Goal: Task Accomplishment & Management: Manage account settings

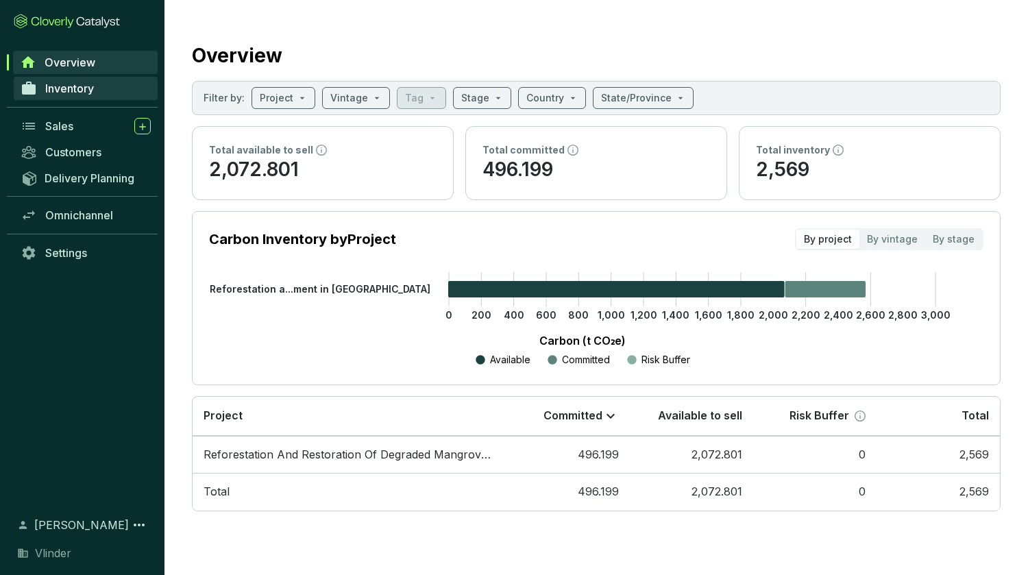
click at [49, 90] on span "Inventory" at bounding box center [69, 89] width 49 height 14
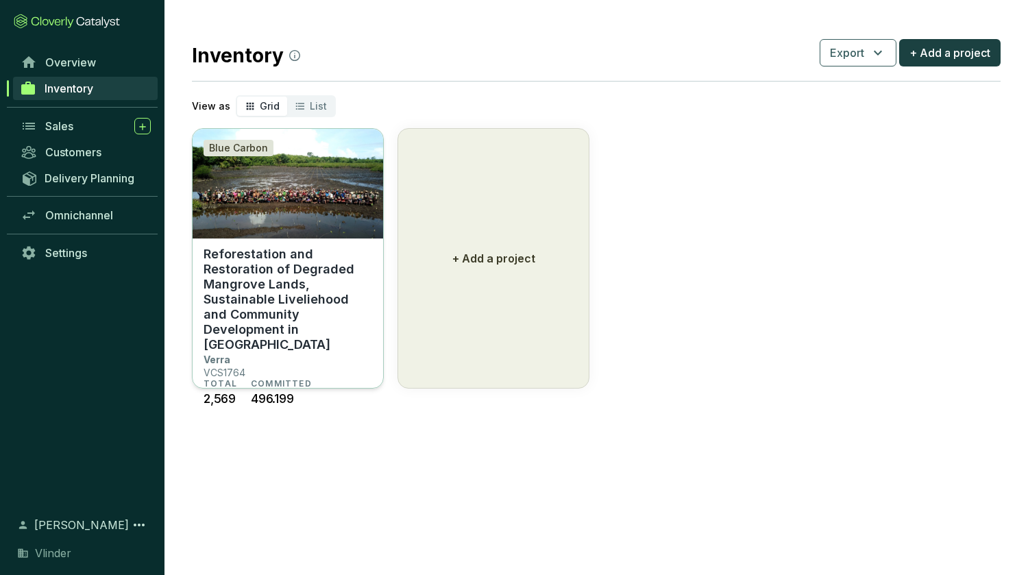
click at [307, 273] on p "Reforestation and Restoration of Degraded Mangrove Lands, Sustainable Livelieho…" at bounding box center [288, 300] width 169 height 106
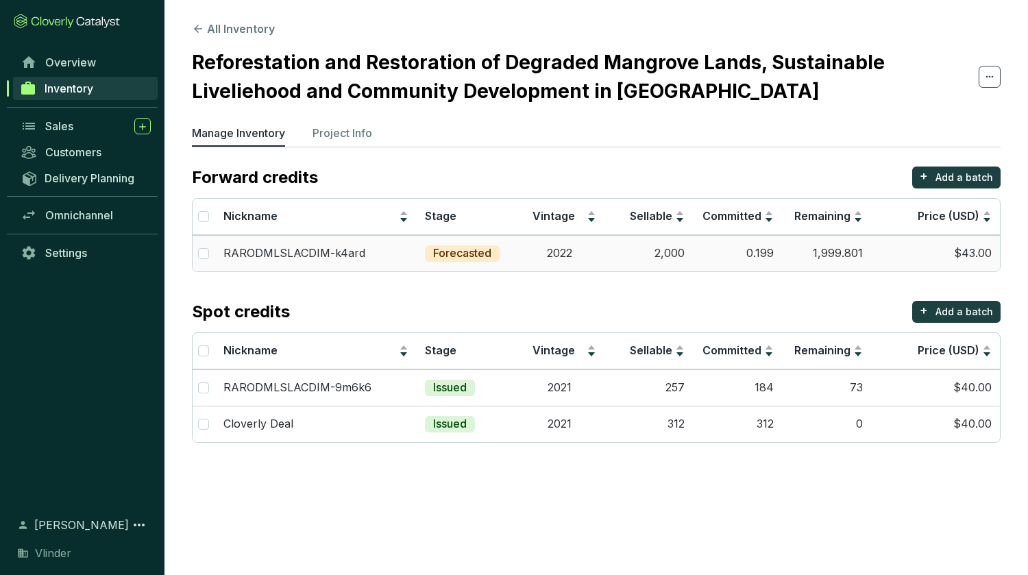
click at [686, 257] on td "2,000" at bounding box center [648, 253] width 89 height 36
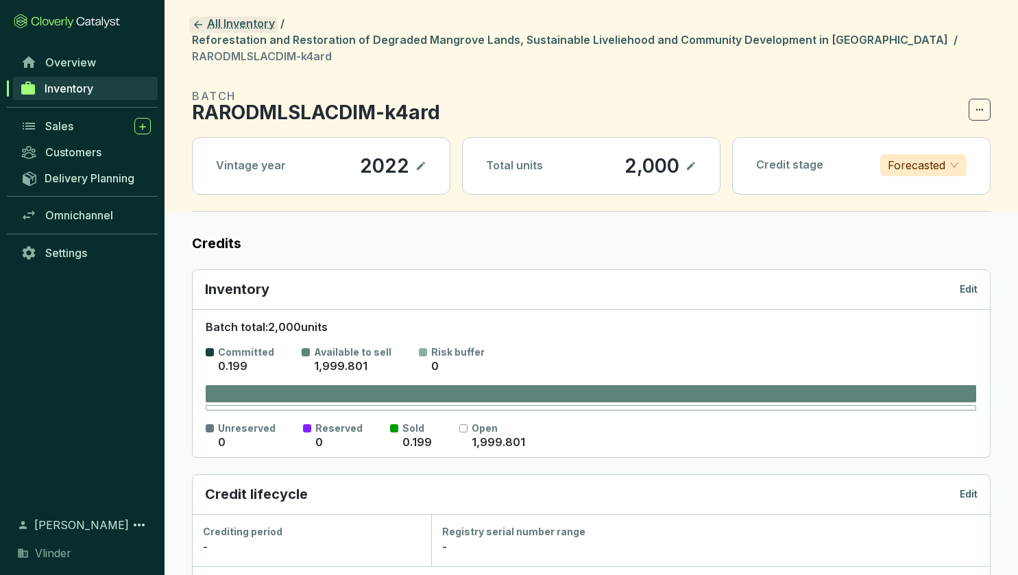
click at [201, 23] on icon at bounding box center [198, 25] width 12 height 12
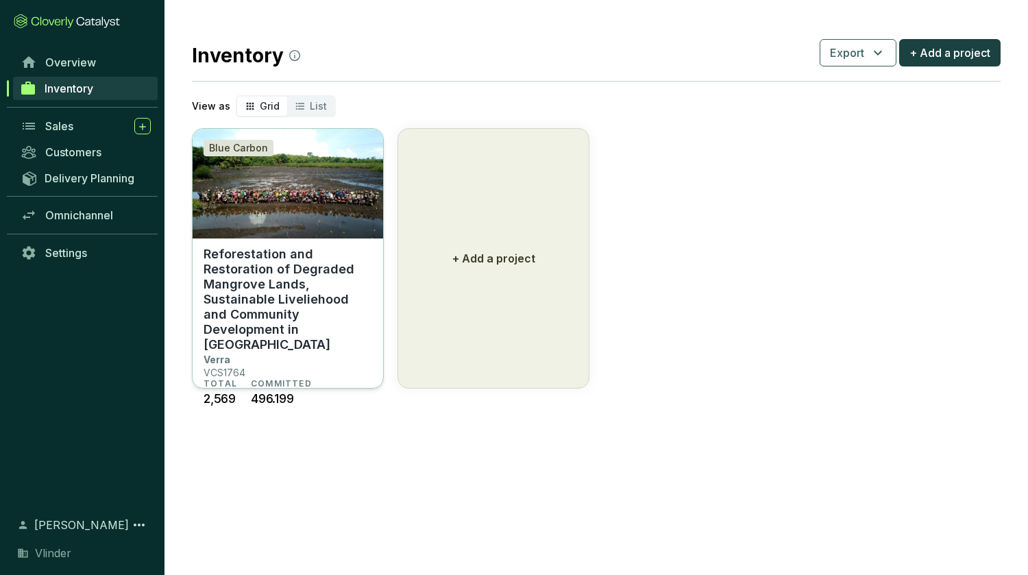
click at [221, 268] on p "Reforestation and Restoration of Degraded Mangrove Lands, Sustainable Livelieho…" at bounding box center [288, 300] width 169 height 106
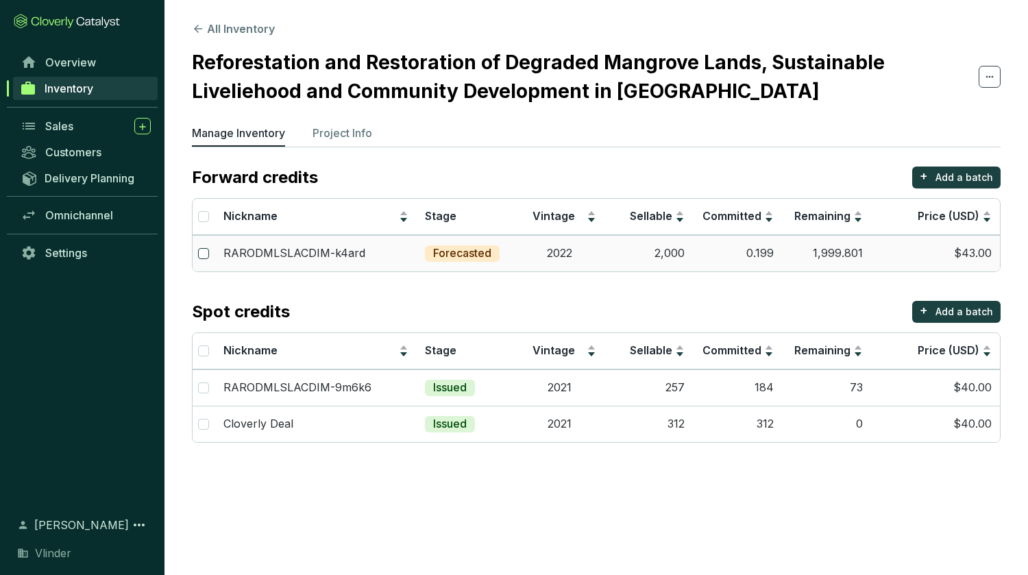
click at [204, 250] on input "checkbox" at bounding box center [203, 253] width 11 height 11
checkbox input "true"
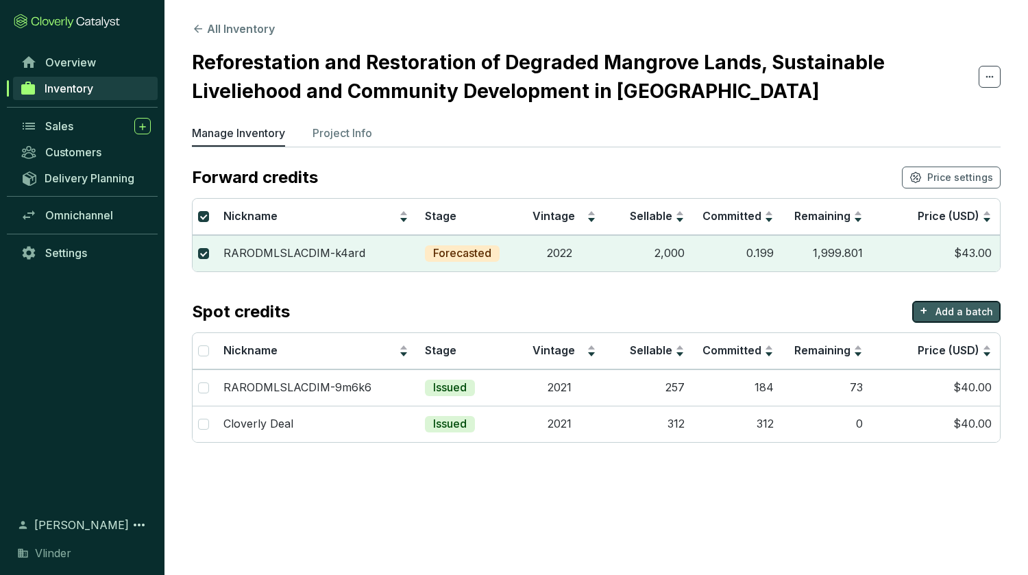
click at [931, 308] on button "+ Add a batch" at bounding box center [956, 312] width 88 height 22
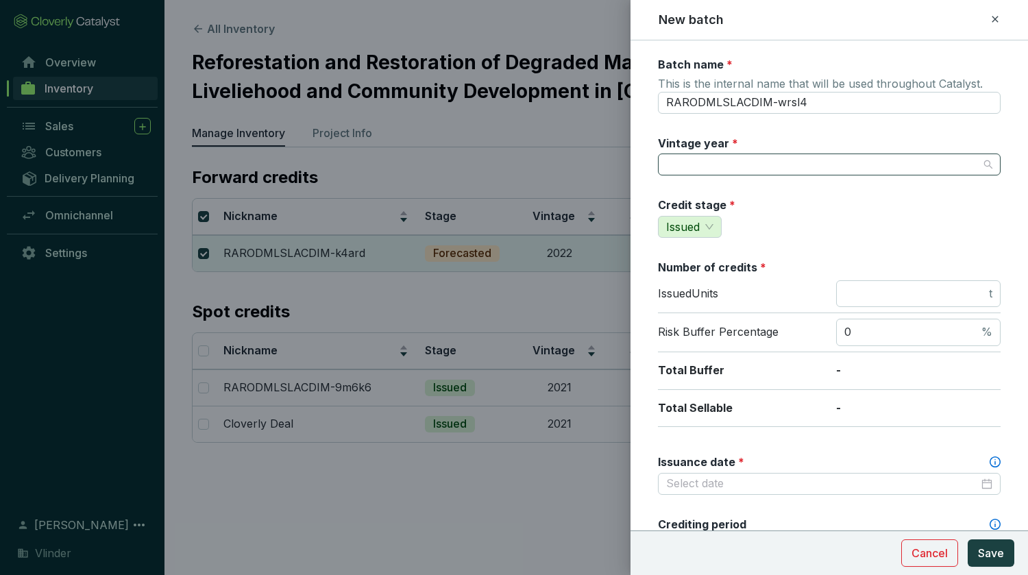
click at [694, 160] on input "Vintage year *" at bounding box center [822, 164] width 312 height 21
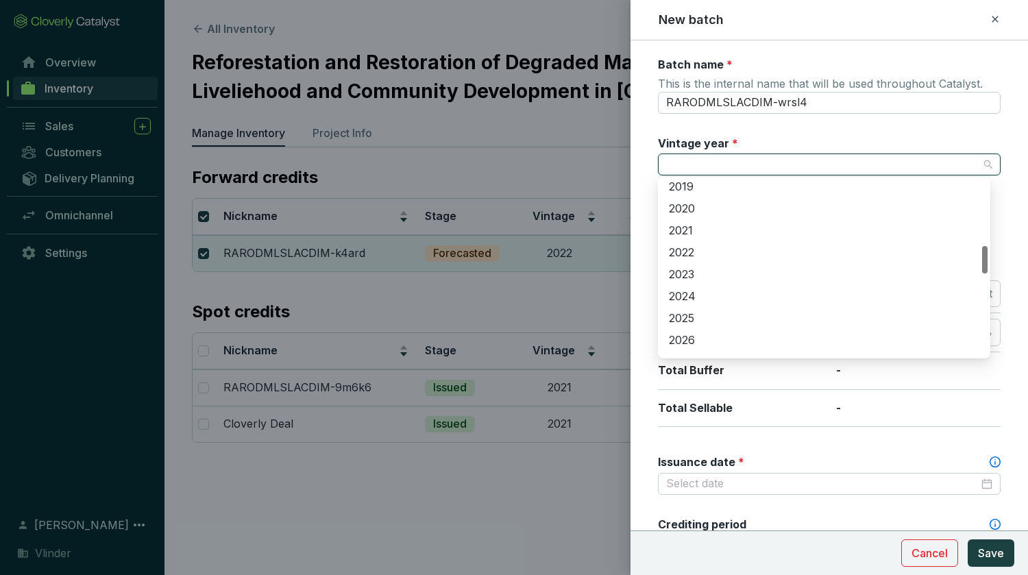
scroll to position [420, 0]
click at [691, 252] on div "2022" at bounding box center [824, 253] width 310 height 15
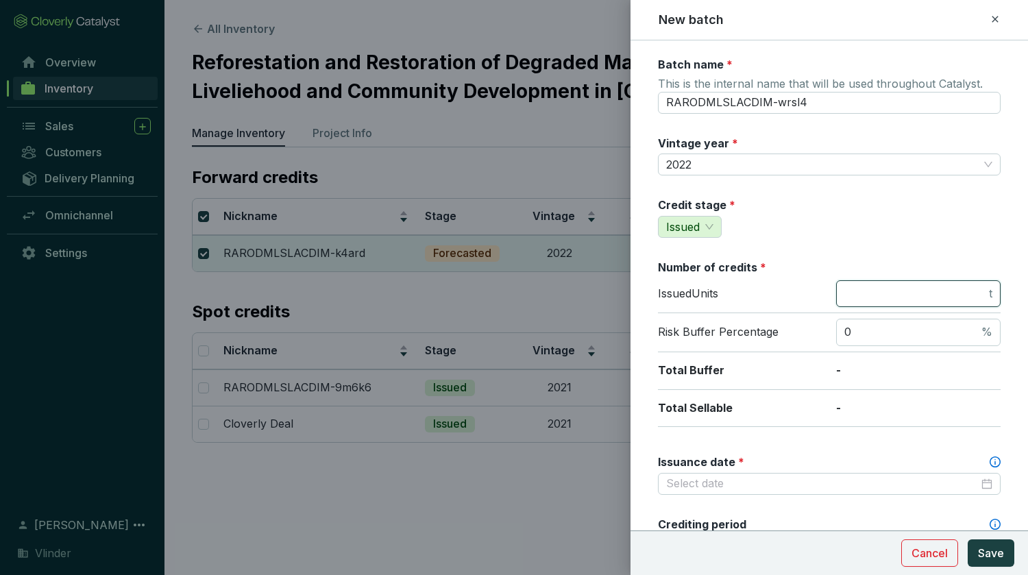
click at [889, 288] on input "number" at bounding box center [915, 293] width 142 height 15
type input "2000"
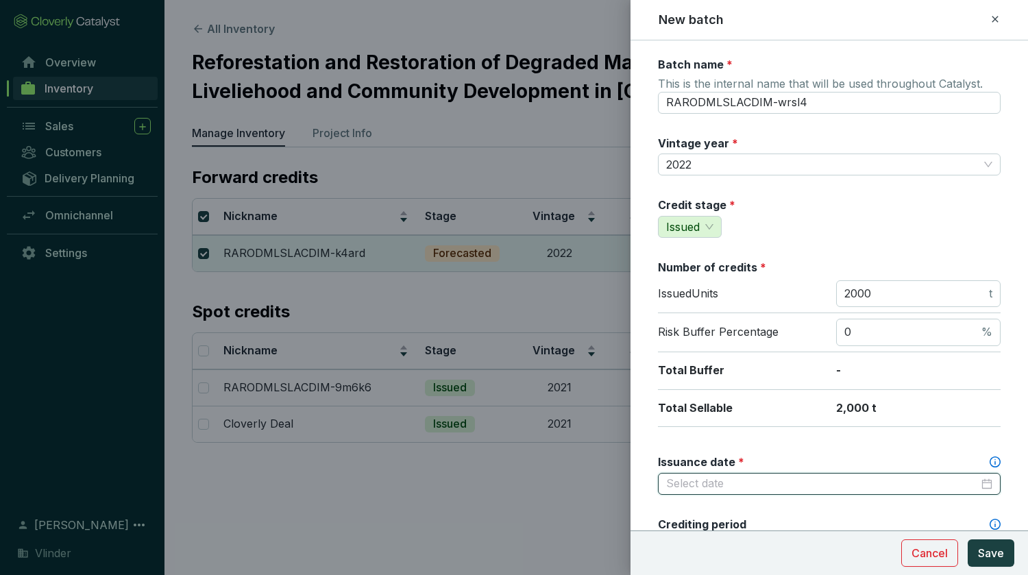
click at [972, 485] on div at bounding box center [829, 483] width 326 height 15
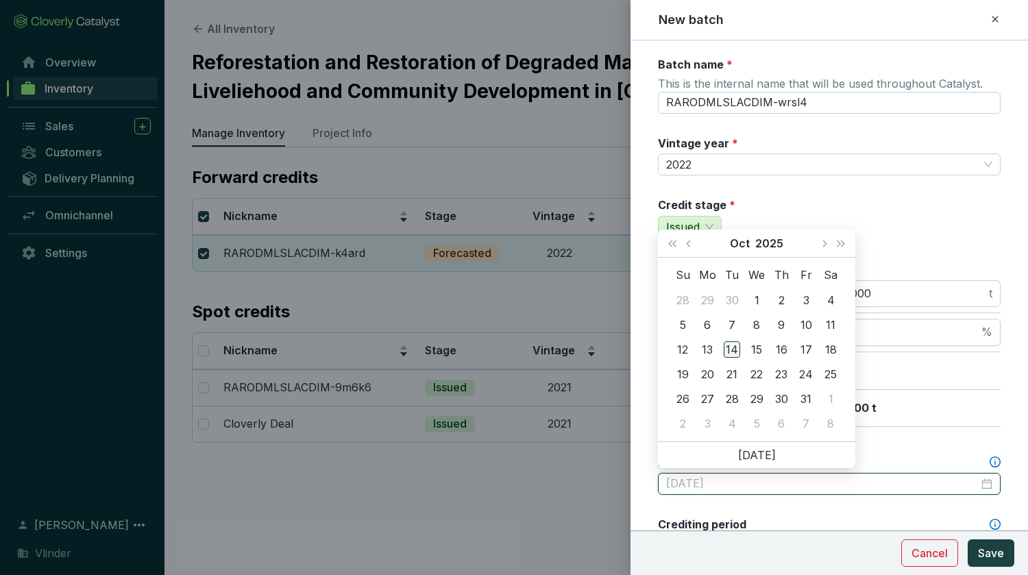
type input "[DATE]"
click at [731, 347] on div "14" at bounding box center [732, 349] width 16 height 16
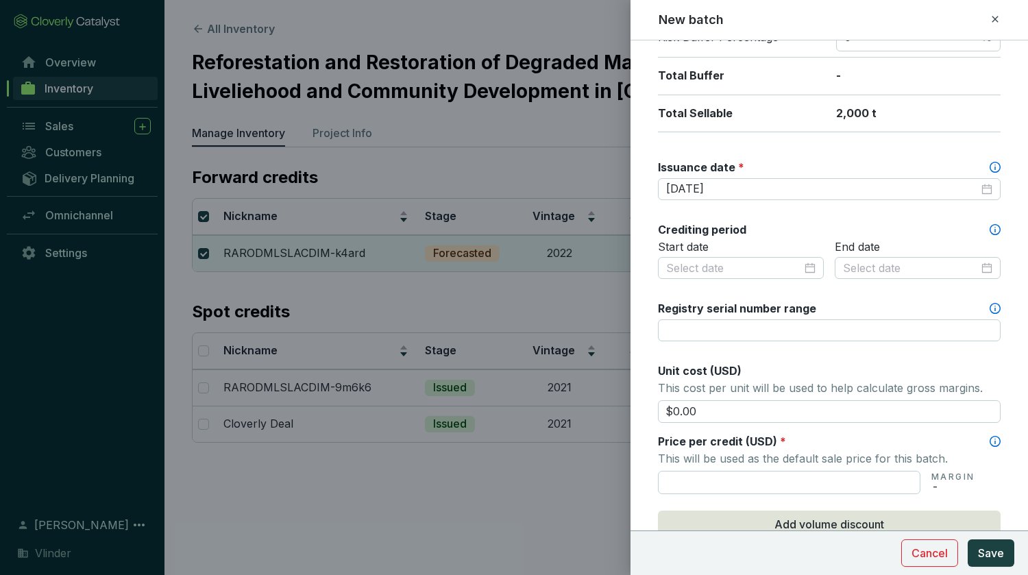
scroll to position [295, 0]
click at [708, 265] on input at bounding box center [734, 267] width 136 height 15
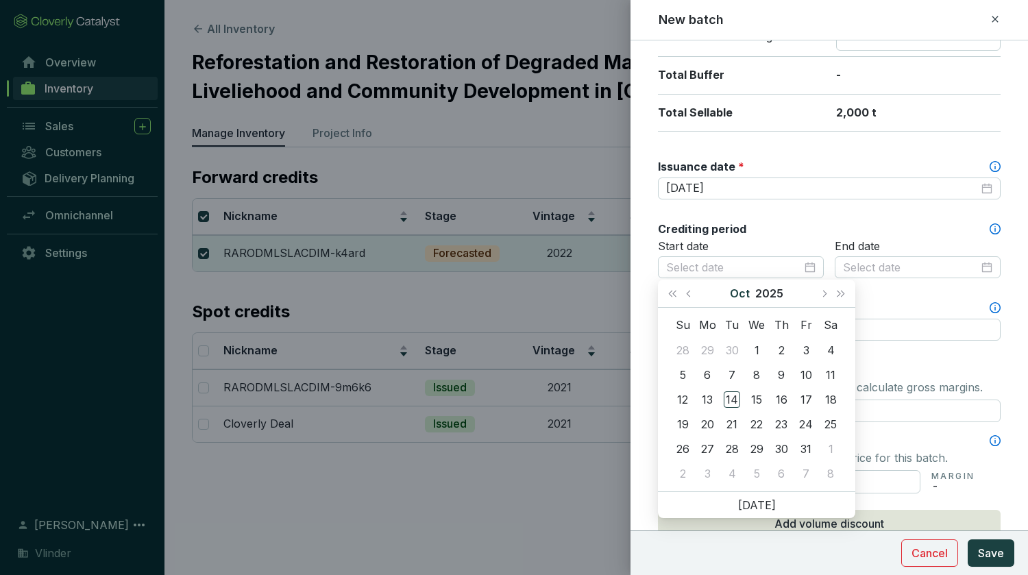
click at [742, 286] on button "Oct" at bounding box center [740, 293] width 20 height 27
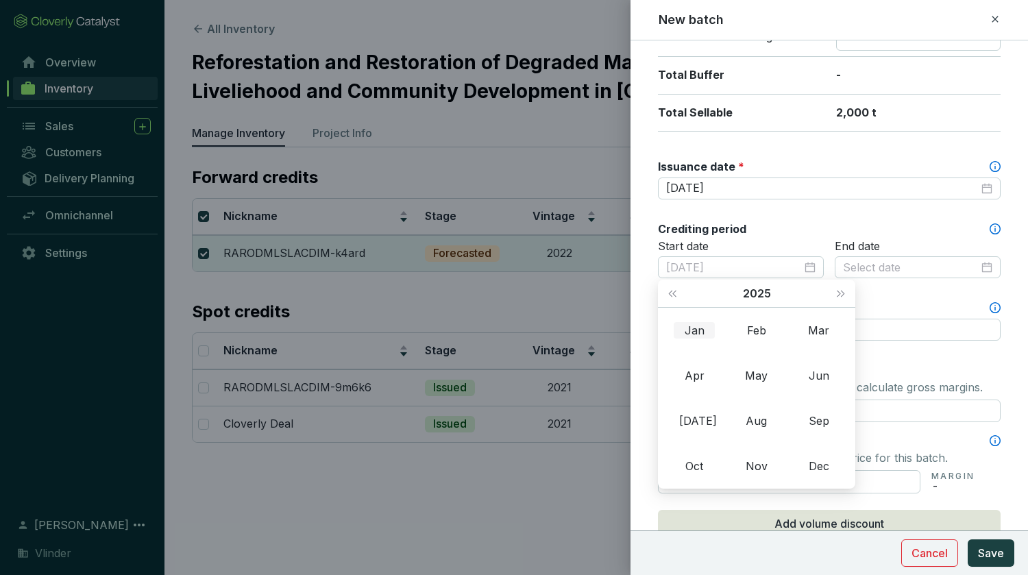
click at [694, 330] on div "Jan" at bounding box center [694, 330] width 41 height 16
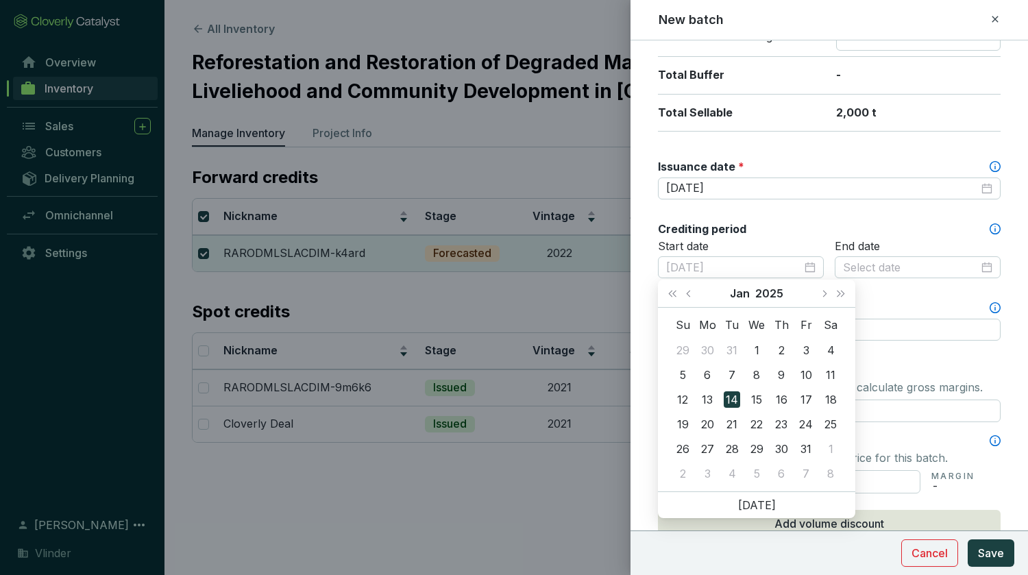
click at [731, 400] on div "14" at bounding box center [732, 399] width 16 height 16
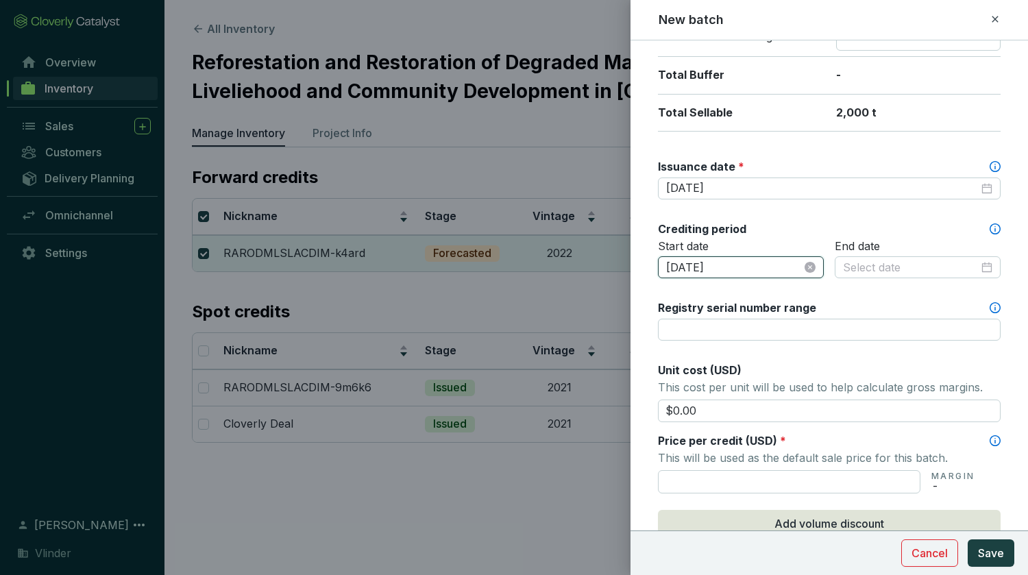
click at [705, 265] on input "[DATE]" at bounding box center [734, 267] width 136 height 15
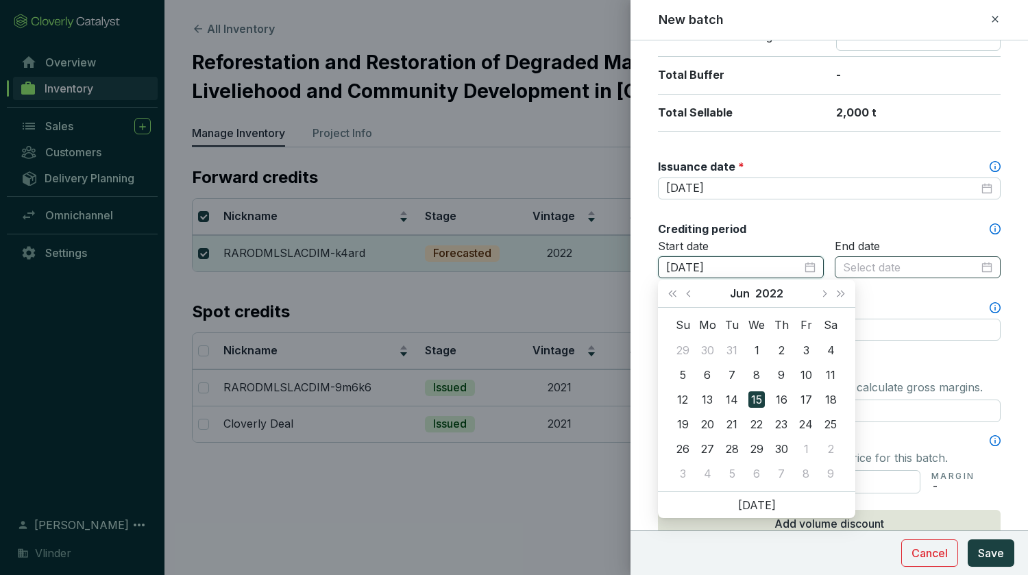
type input "[DATE]"
click at [866, 267] on input at bounding box center [911, 267] width 136 height 15
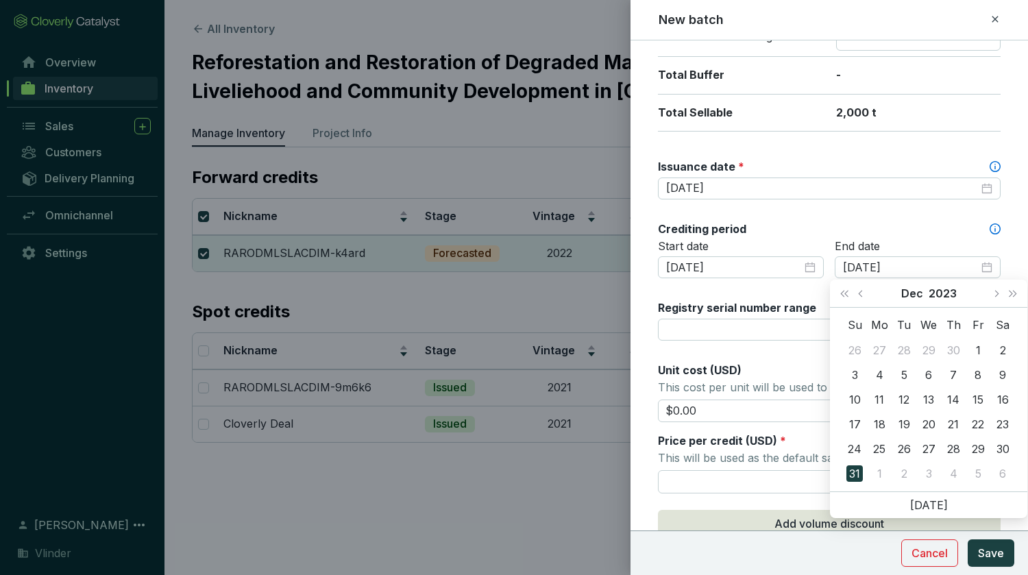
click at [873, 234] on div "Crediting period" at bounding box center [829, 228] width 343 height 15
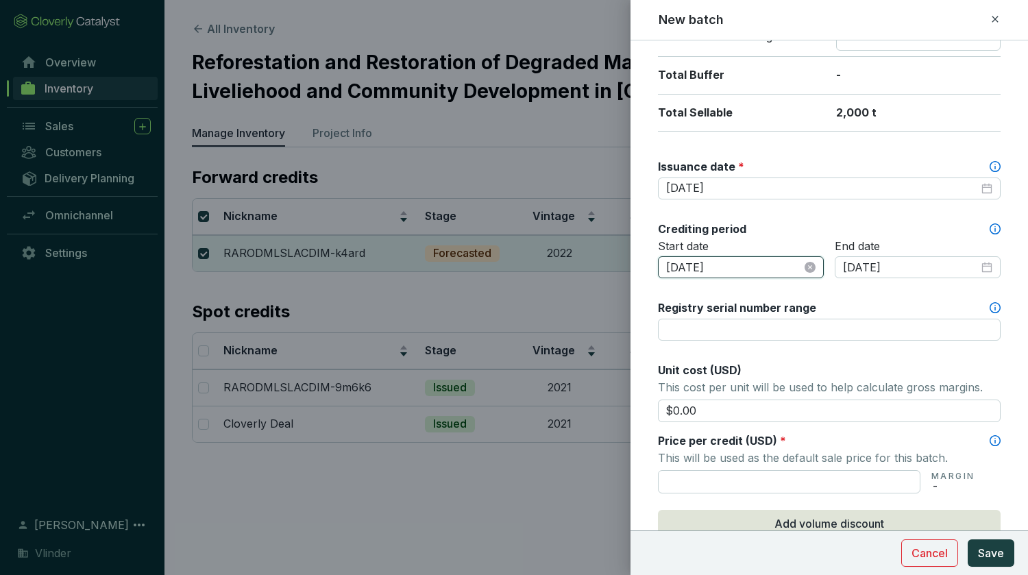
click at [698, 269] on input "[DATE]" at bounding box center [734, 267] width 136 height 15
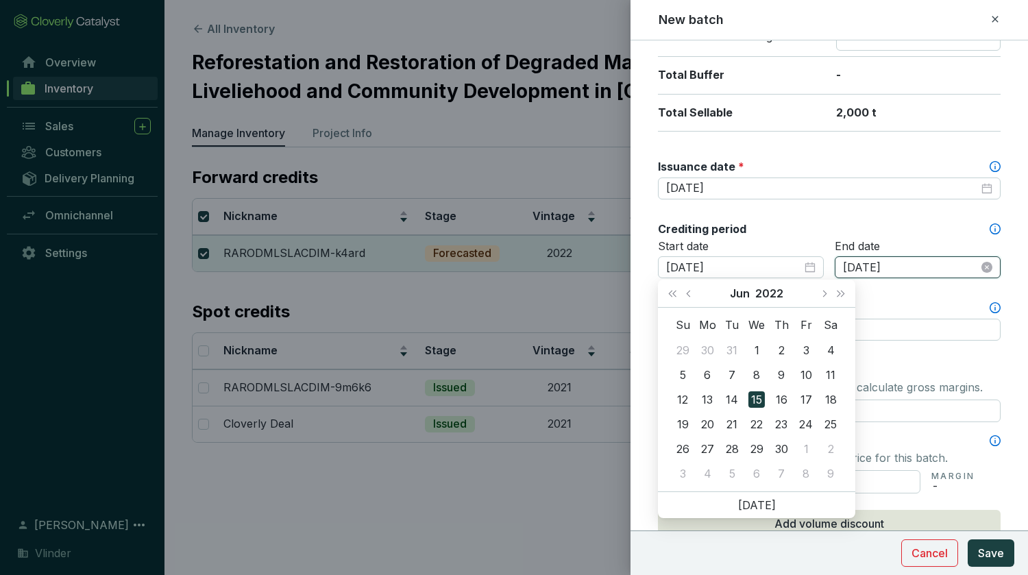
click at [857, 265] on input "[DATE]" at bounding box center [911, 267] width 136 height 15
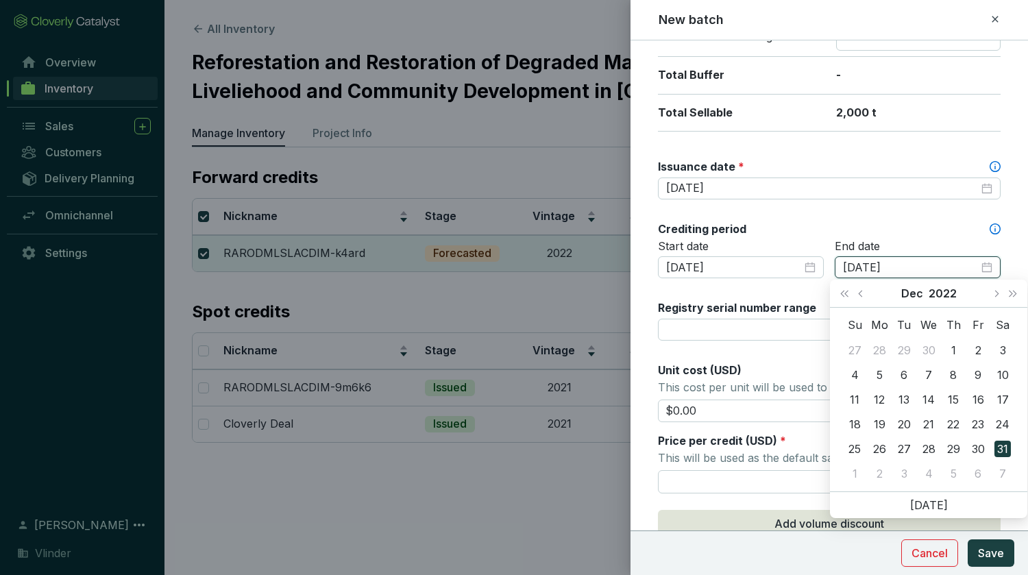
type input "[DATE]"
click at [704, 304] on label "Registry serial number range" at bounding box center [737, 307] width 158 height 15
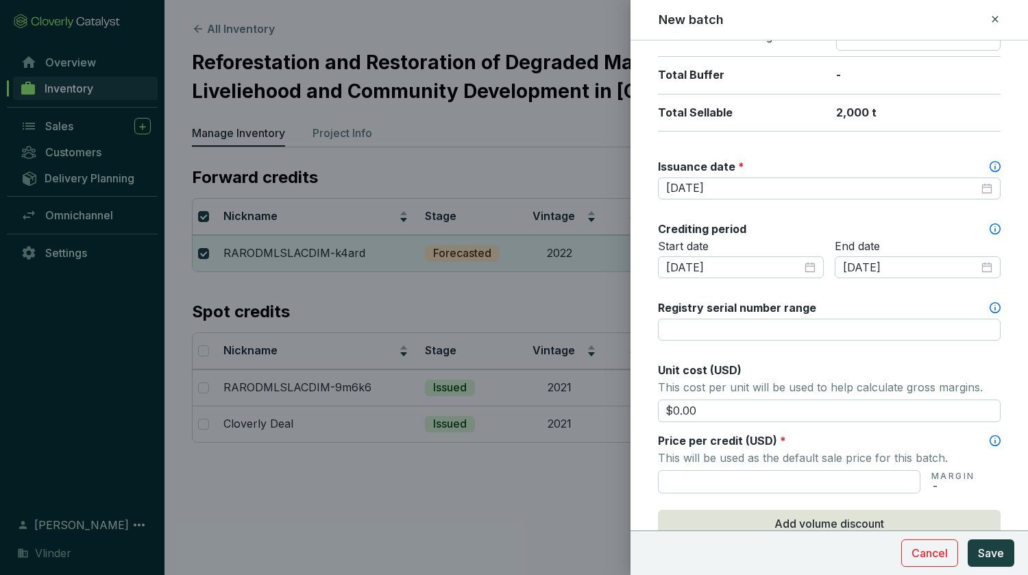
click at [705, 289] on div "Start date [DATE]" at bounding box center [741, 267] width 166 height 56
click at [713, 410] on input "$0.00" at bounding box center [829, 411] width 343 height 23
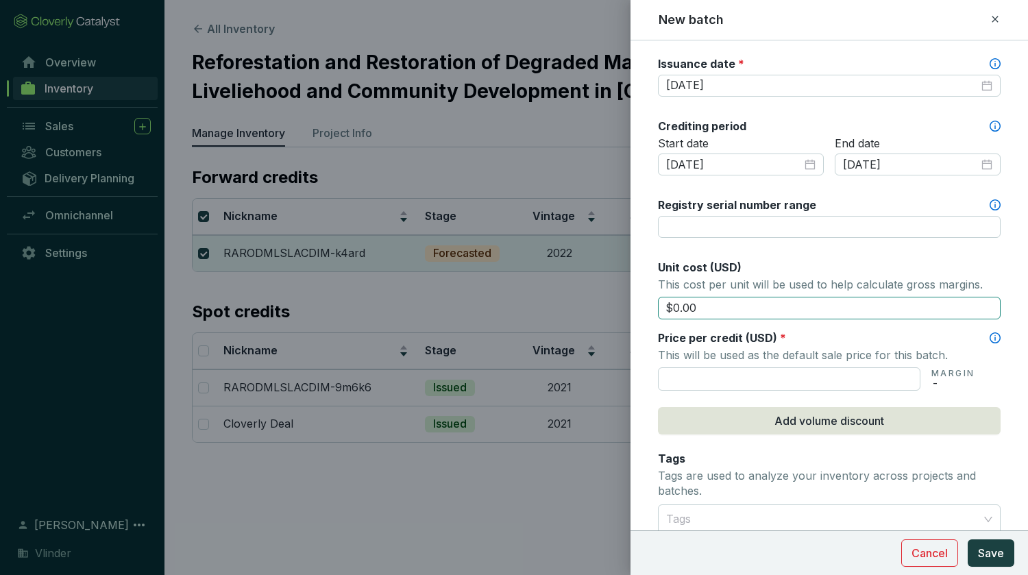
scroll to position [402, 0]
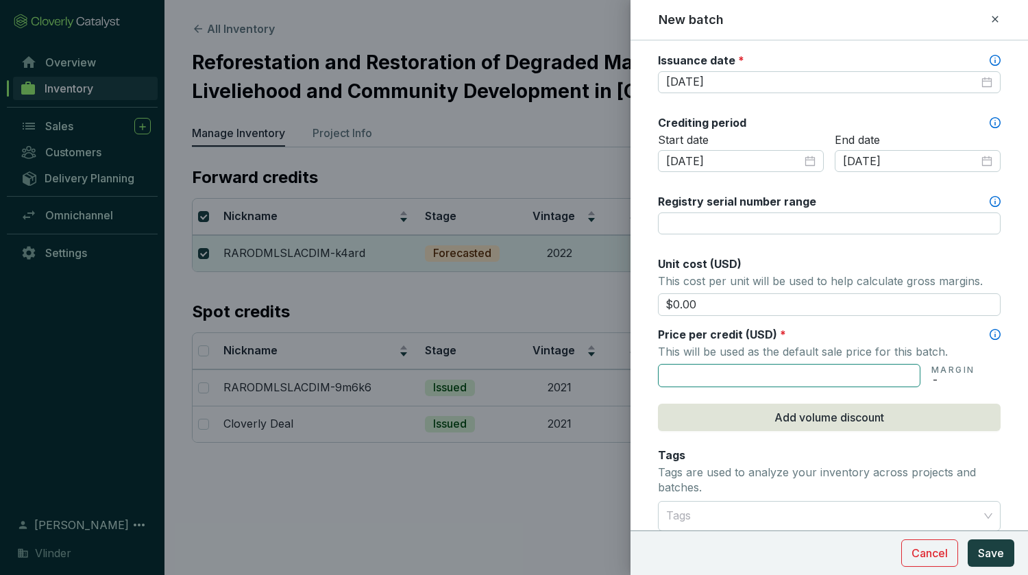
click at [698, 370] on input "text" at bounding box center [789, 375] width 262 height 23
type input "$6"
type input "$50.00"
click at [806, 352] on p "This will be used as the default sale price for this batch." at bounding box center [829, 351] width 343 height 19
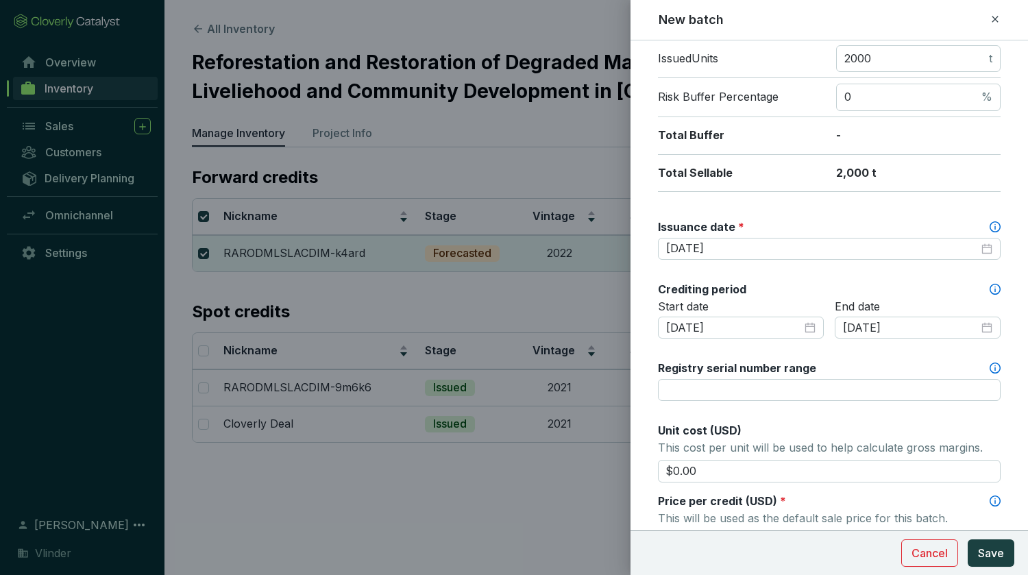
scroll to position [236, 0]
click at [697, 384] on input "Registry serial number range" at bounding box center [829, 389] width 343 height 22
paste input "18582-903794886-903797084-VCS-VCU-262-VER-MM-14-1764-15062022-31122022-0"
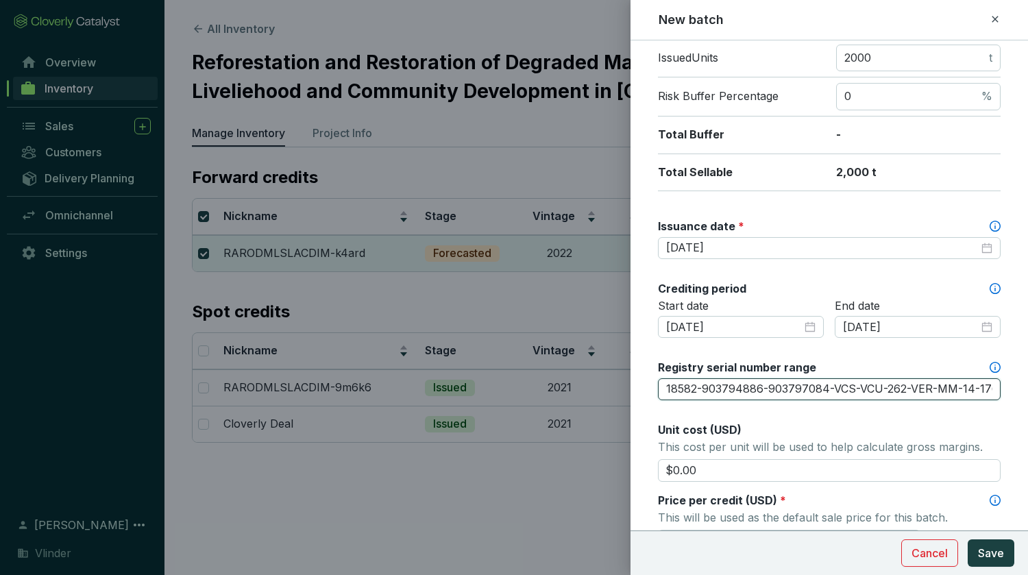
scroll to position [0, 145]
type input "18582-903794886-903797084-VCS-VCU-262-VER-MM-14-1764-15062022-31122022-0"
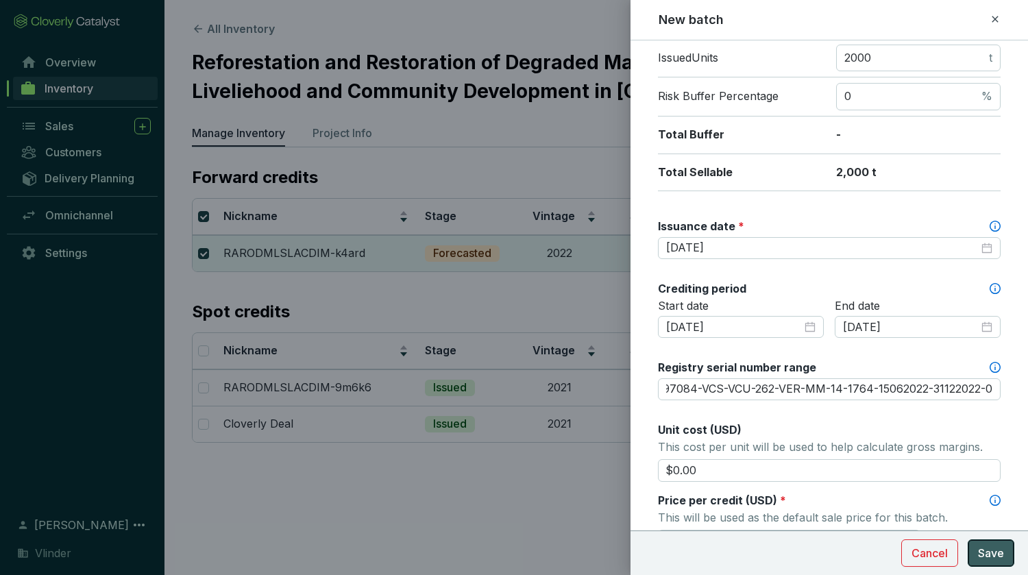
scroll to position [0, 0]
click at [983, 545] on span "Save" at bounding box center [991, 553] width 26 height 16
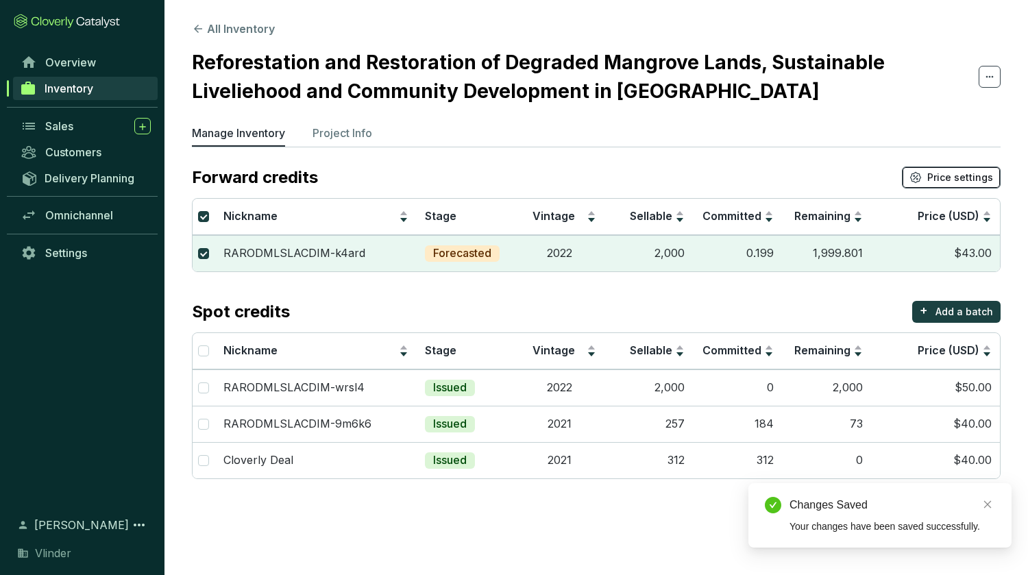
click at [953, 179] on span "Price settings" at bounding box center [960, 178] width 66 height 14
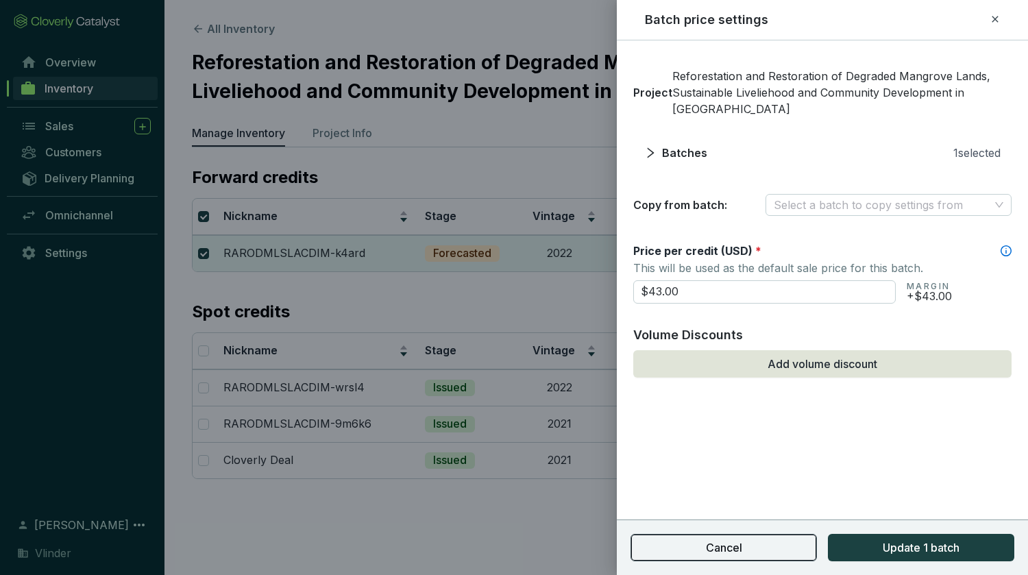
click at [769, 548] on button "Cancel" at bounding box center [723, 547] width 186 height 27
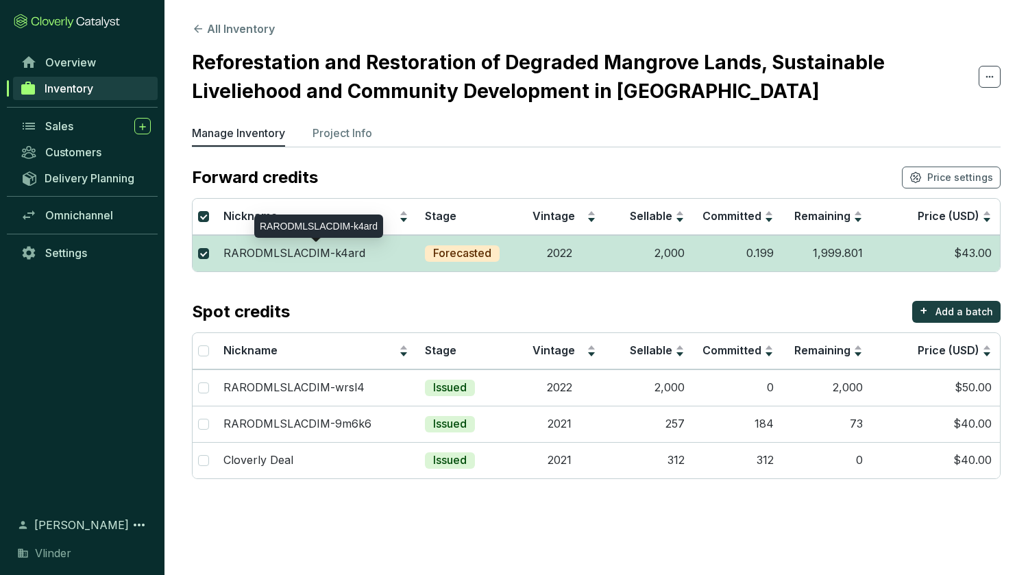
click at [254, 257] on p "RARODMLSLACDIM-k4ard" at bounding box center [294, 253] width 142 height 15
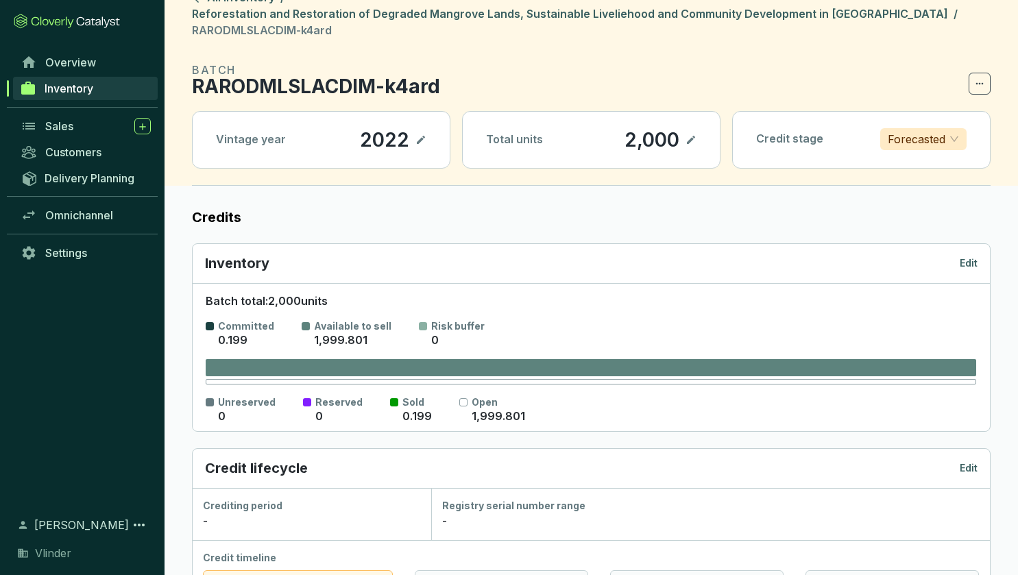
scroll to position [25, 0]
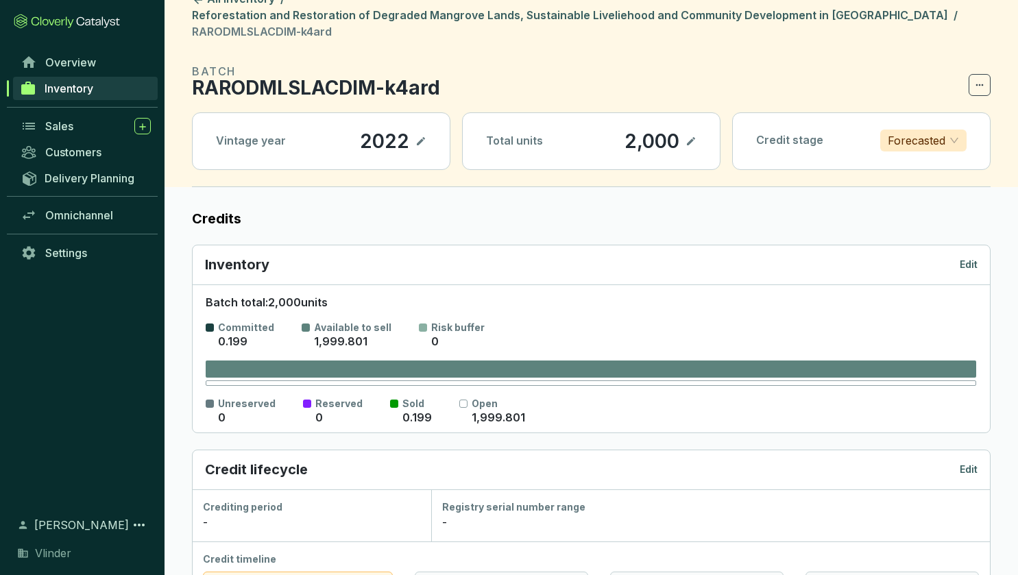
click at [971, 258] on p "Edit" at bounding box center [968, 265] width 18 height 14
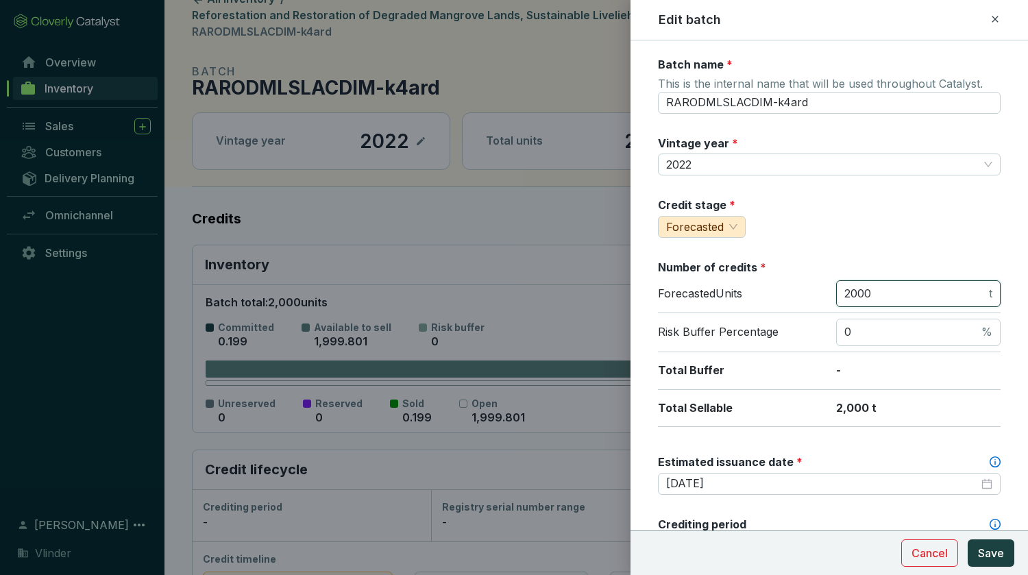
drag, startPoint x: 880, startPoint y: 290, endPoint x: 689, endPoint y: 292, distance: 191.2
click at [689, 292] on div "Forecasted Units 2000 t" at bounding box center [829, 297] width 343 height 34
type input "0"
click at [981, 550] on span "Save" at bounding box center [991, 553] width 26 height 16
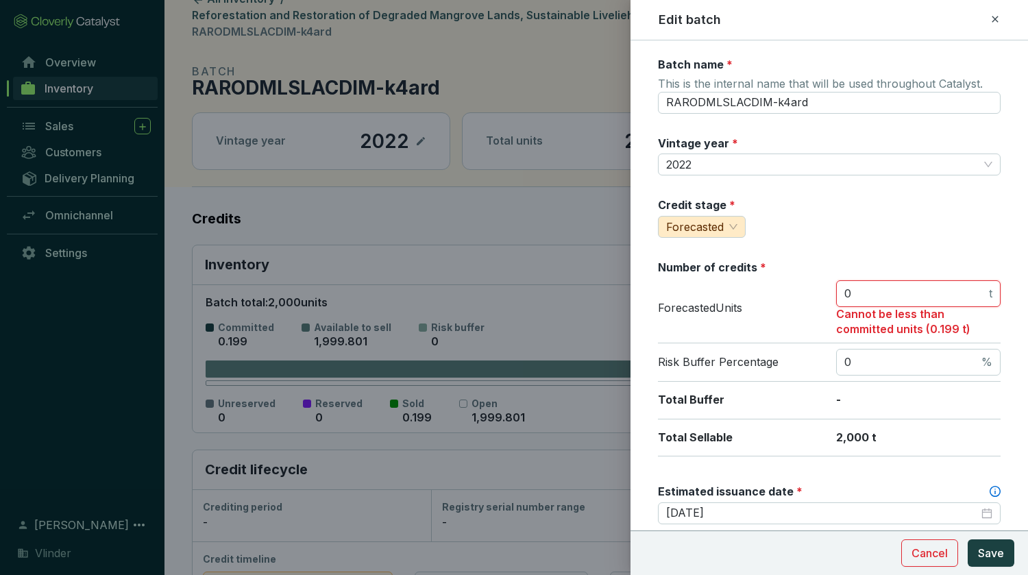
click at [858, 291] on input "0" at bounding box center [915, 293] width 142 height 15
type input "1"
click at [994, 543] on button "Save" at bounding box center [991, 552] width 47 height 27
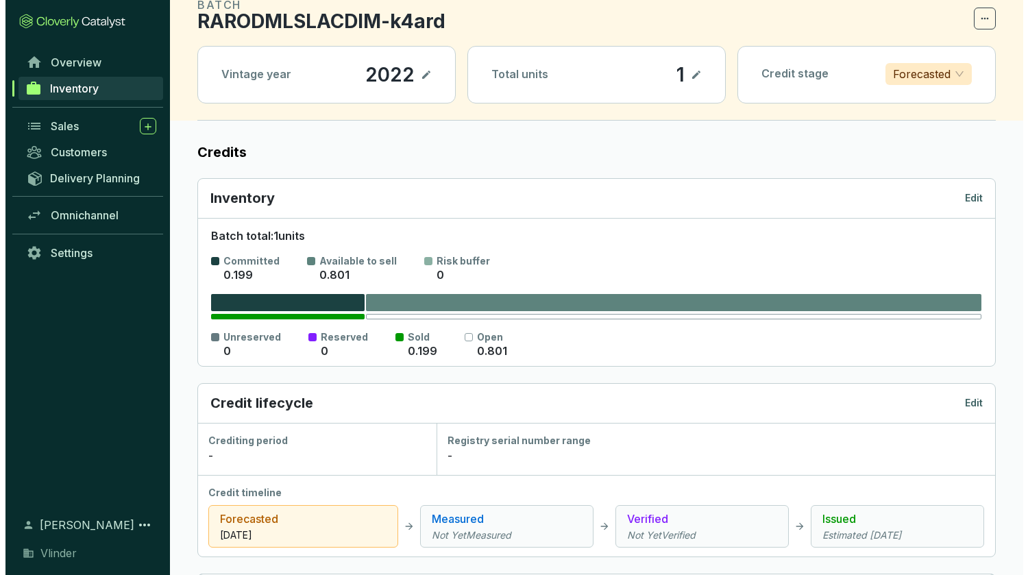
scroll to position [0, 0]
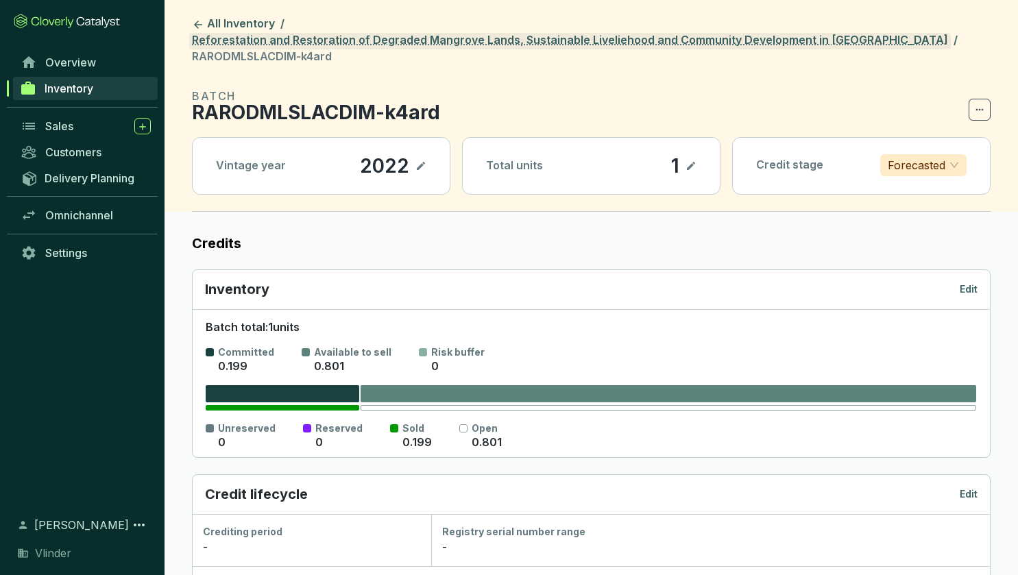
click at [330, 33] on link "Reforestation and Restoration of Degraded Mangrove Lands, Sustainable Livelieho…" at bounding box center [569, 41] width 761 height 16
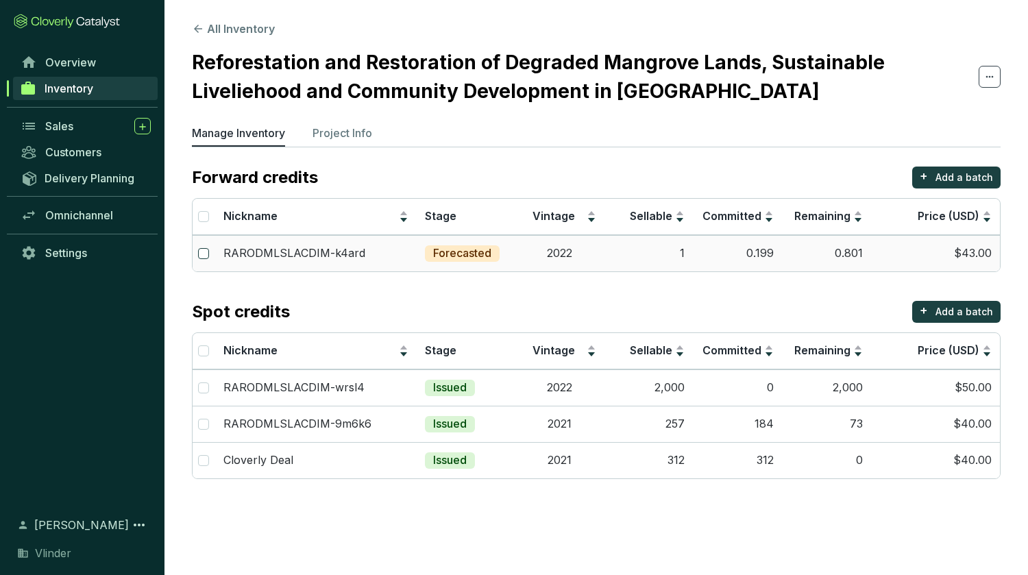
click at [208, 256] on input "checkbox" at bounding box center [203, 253] width 11 height 11
checkbox input "true"
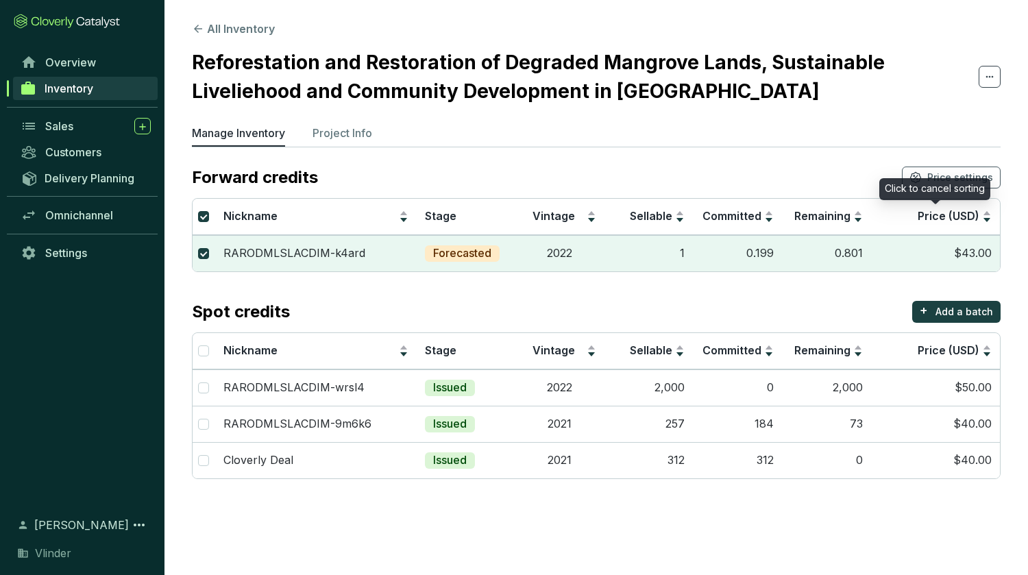
click at [970, 182] on div "Click to cancel sorting" at bounding box center [934, 189] width 111 height 22
click at [964, 175] on span "Price settings" at bounding box center [960, 178] width 66 height 14
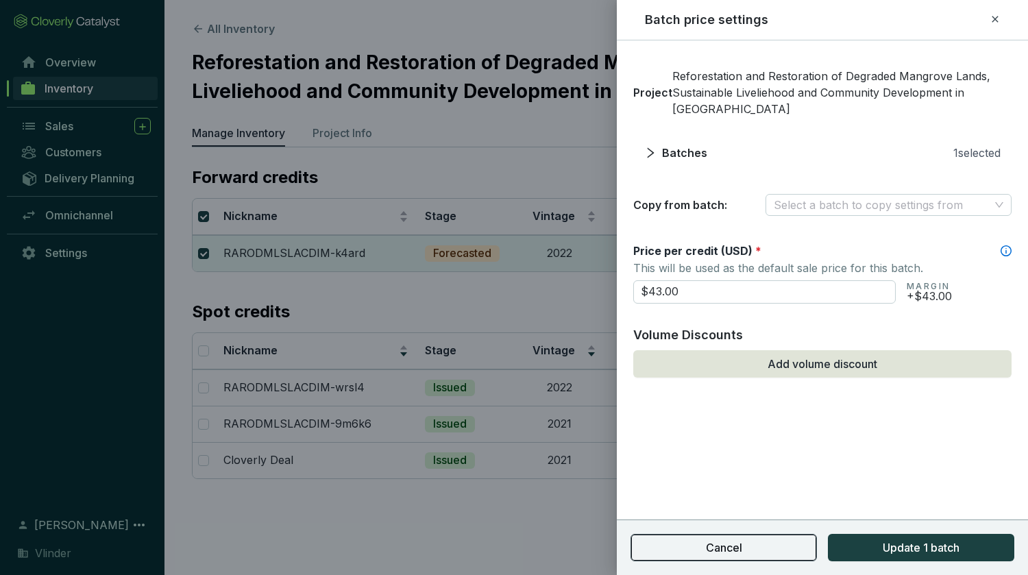
click at [709, 543] on span "Cancel" at bounding box center [724, 547] width 36 height 16
